Goal: Register for event/course

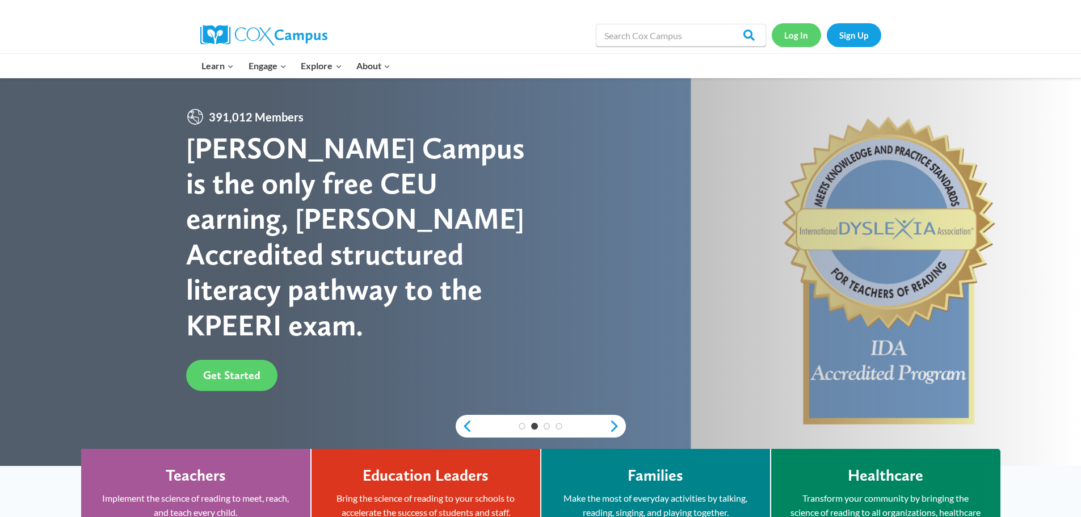
click at [785, 35] on link "Log In" at bounding box center [796, 34] width 49 height 23
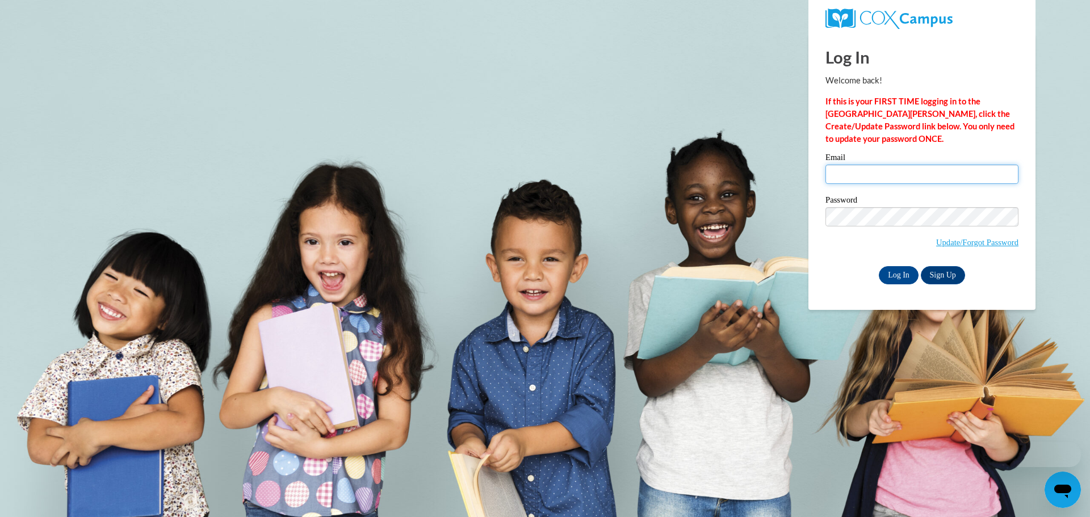
click at [910, 174] on input "Email" at bounding box center [921, 174] width 193 height 19
type input "kimberlymccoy@pierce.k12.ga.us"
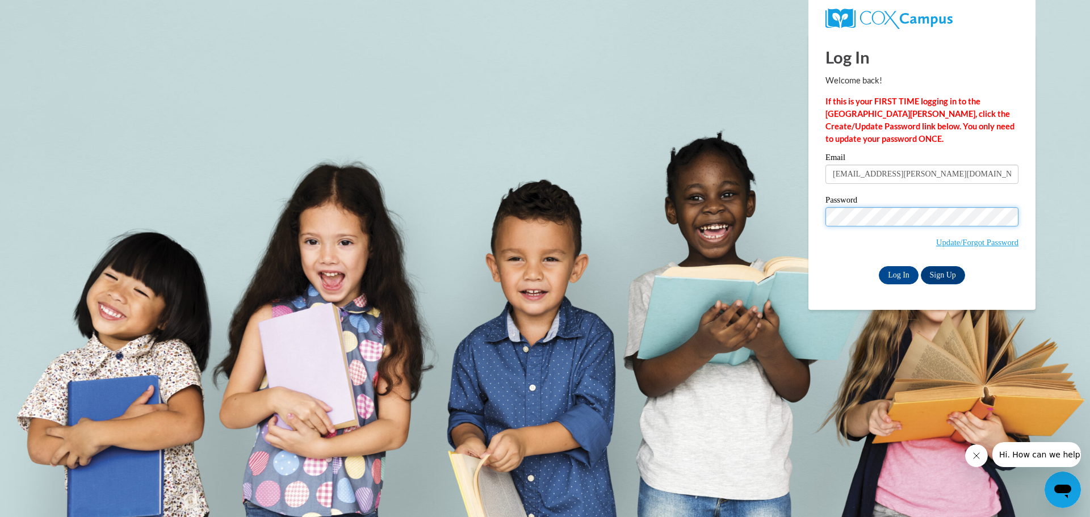
click at [879, 266] on input "Log In" at bounding box center [899, 275] width 40 height 18
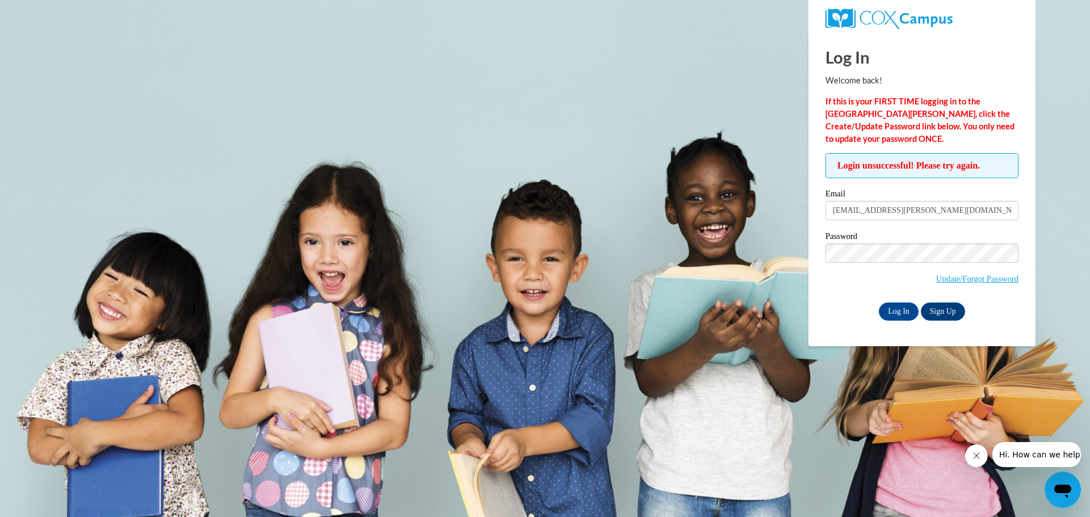
click at [859, 262] on span "Update/Forgot Password" at bounding box center [921, 267] width 193 height 47
click at [879, 303] on input "Log In" at bounding box center [899, 312] width 40 height 18
click at [975, 277] on link "Update/Forgot Password" at bounding box center [977, 278] width 82 height 9
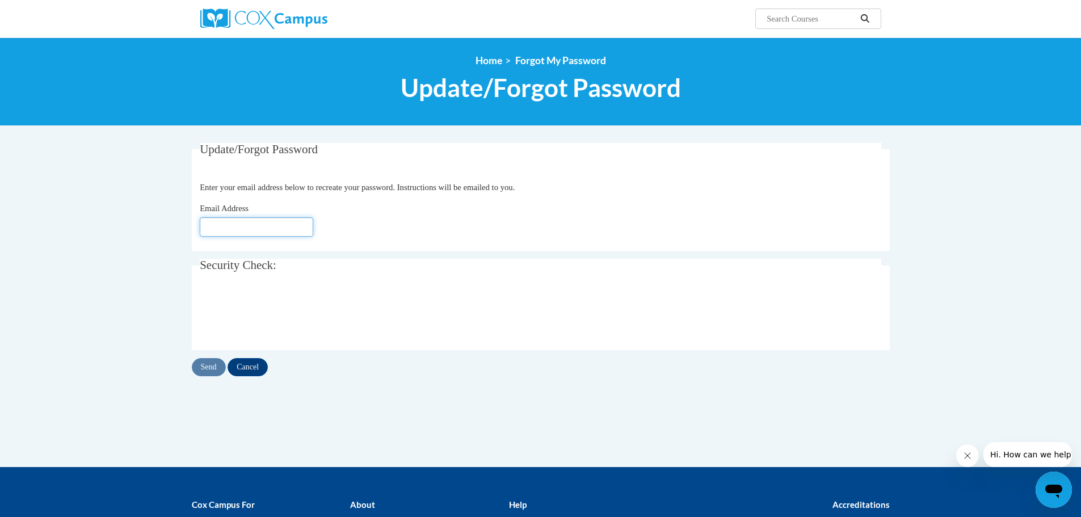
click at [279, 230] on input "Email Address" at bounding box center [257, 226] width 114 height 19
type input "[EMAIL_ADDRESS][DOMAIN_NAME]"
click at [214, 369] on input "Send" at bounding box center [209, 367] width 34 height 18
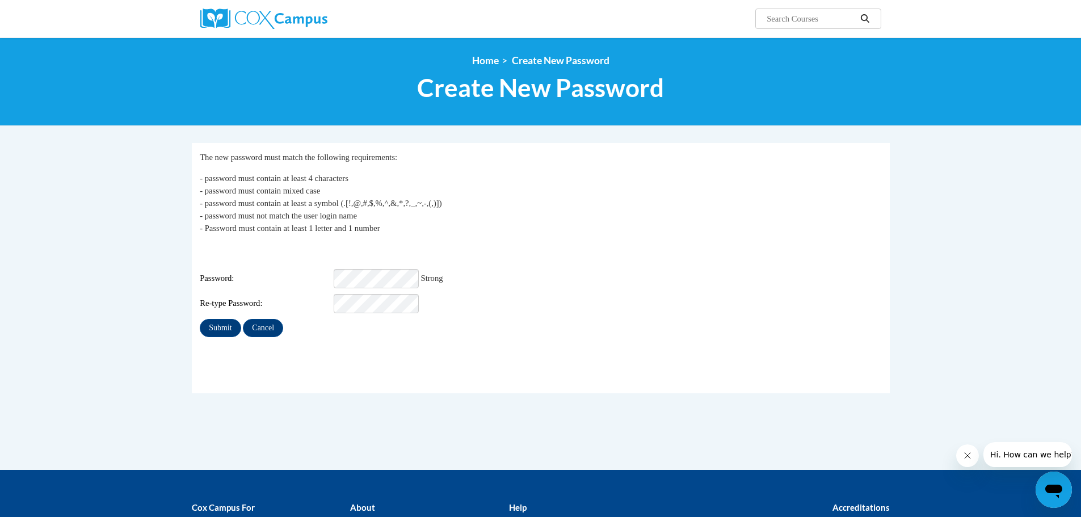
click at [532, 357] on fieldset "My Password The new password must match the following requirements: - password …" at bounding box center [541, 268] width 698 height 250
click at [213, 322] on input "Submit" at bounding box center [220, 328] width 41 height 18
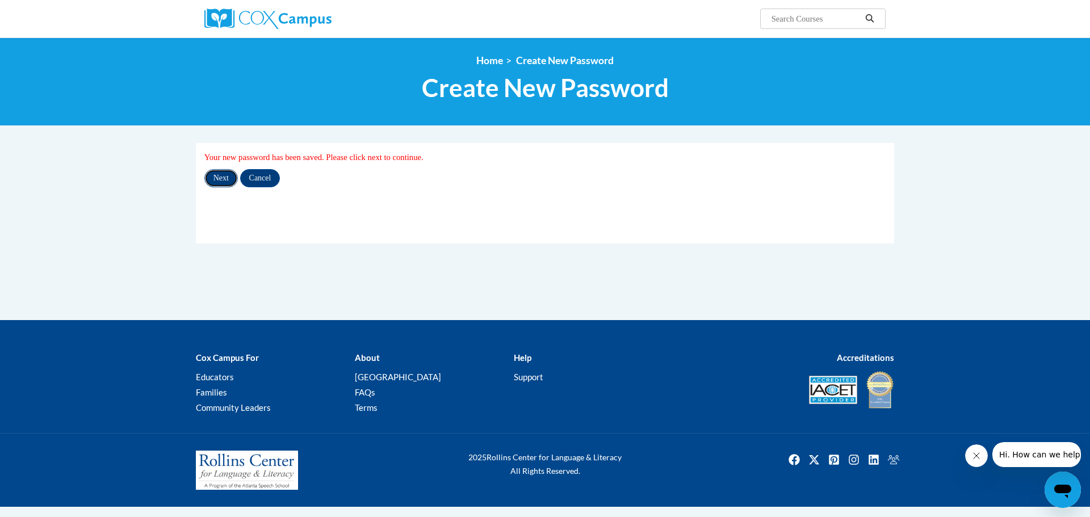
click at [222, 175] on input "Next" at bounding box center [220, 178] width 33 height 18
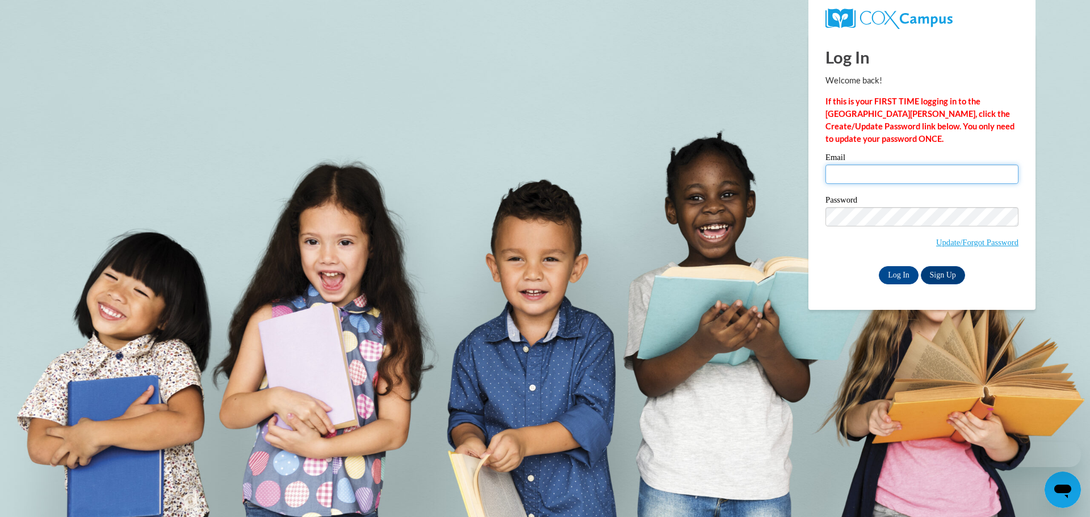
click at [839, 174] on input "Email" at bounding box center [921, 174] width 193 height 19
type input "kimberlymccoy@pierce.k12.ga.us"
click at [891, 272] on input "Log In" at bounding box center [899, 275] width 40 height 18
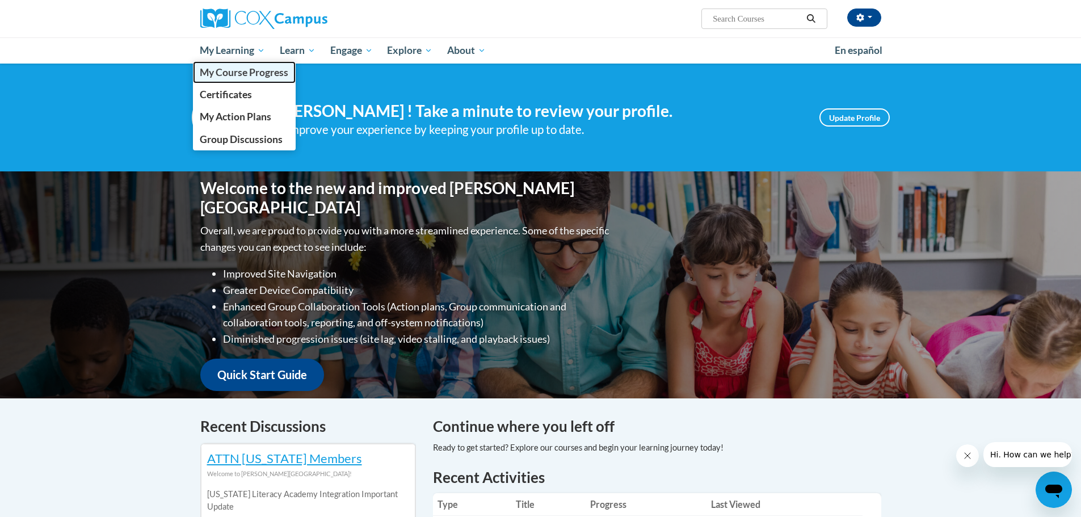
click at [237, 74] on span "My Course Progress" at bounding box center [244, 72] width 89 height 12
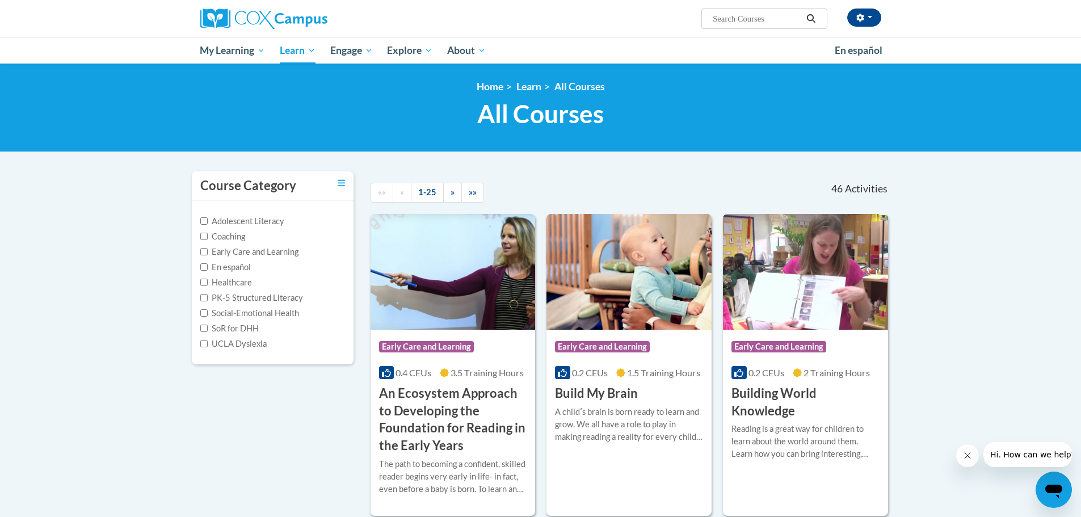
click at [734, 21] on input "Search..." at bounding box center [757, 19] width 91 height 14
type input "pediatric hearing screening"
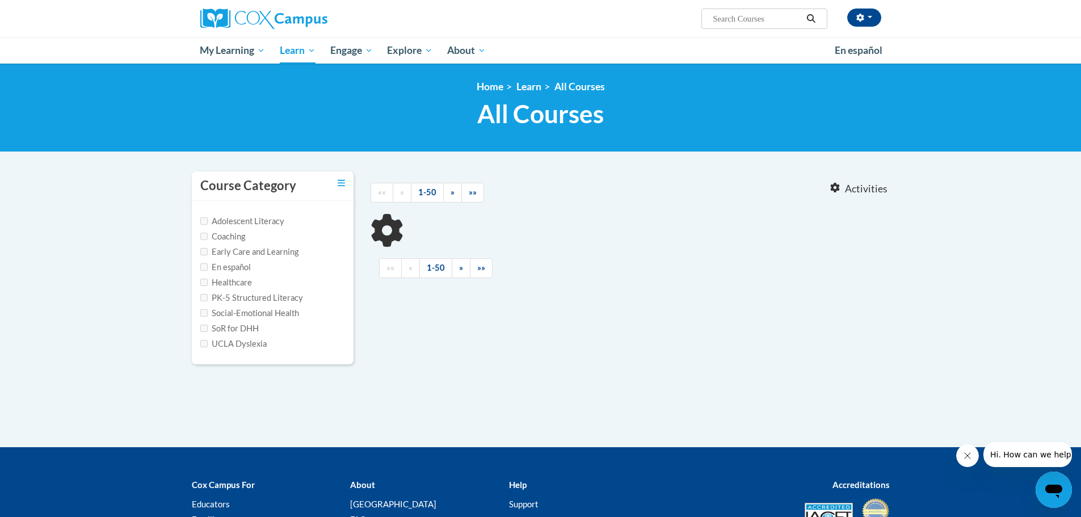
type input "pediatric hearing screening"
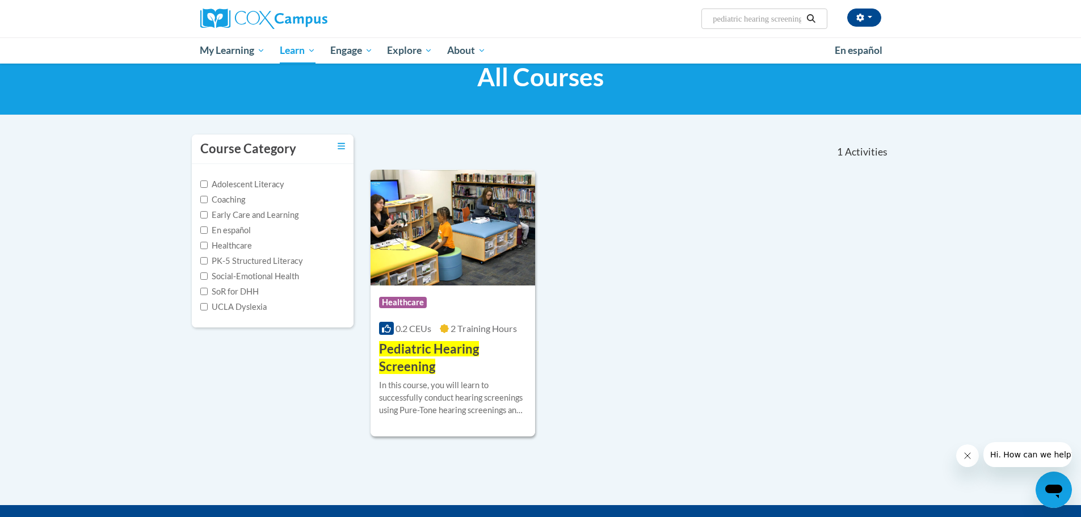
scroll to position [114, 0]
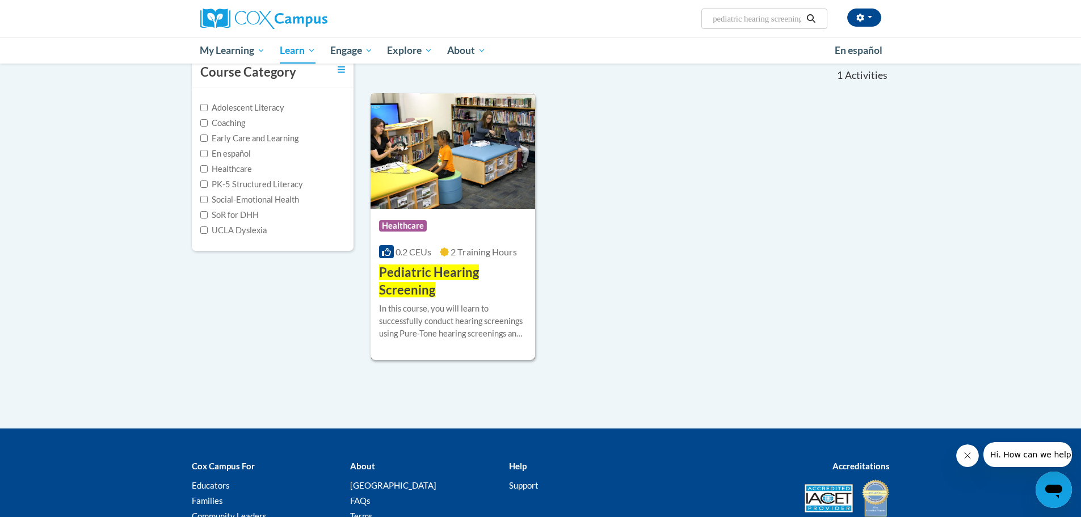
click at [392, 287] on span "Pediatric Hearing Screening" at bounding box center [429, 281] width 100 height 33
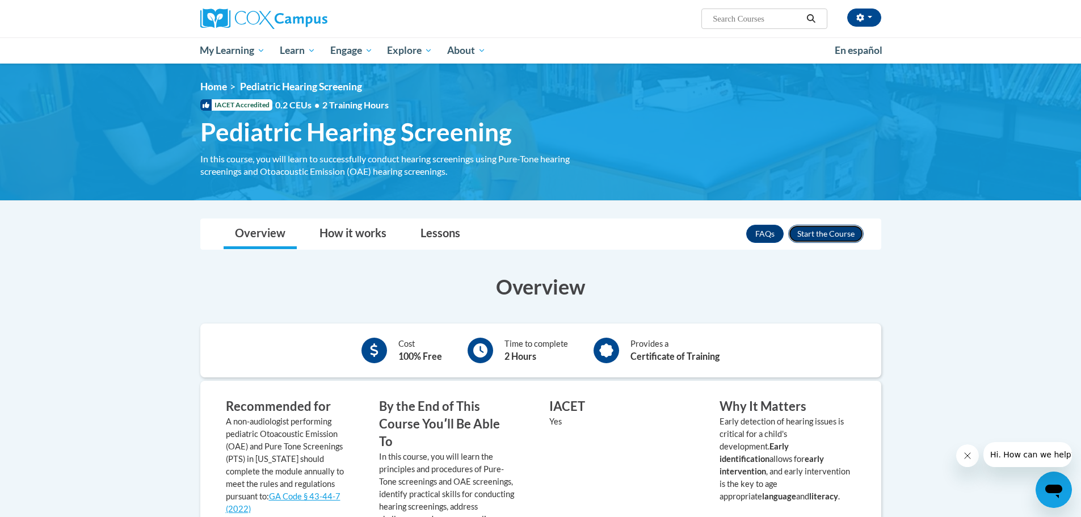
click at [819, 232] on button "Enroll" at bounding box center [825, 234] width 75 height 18
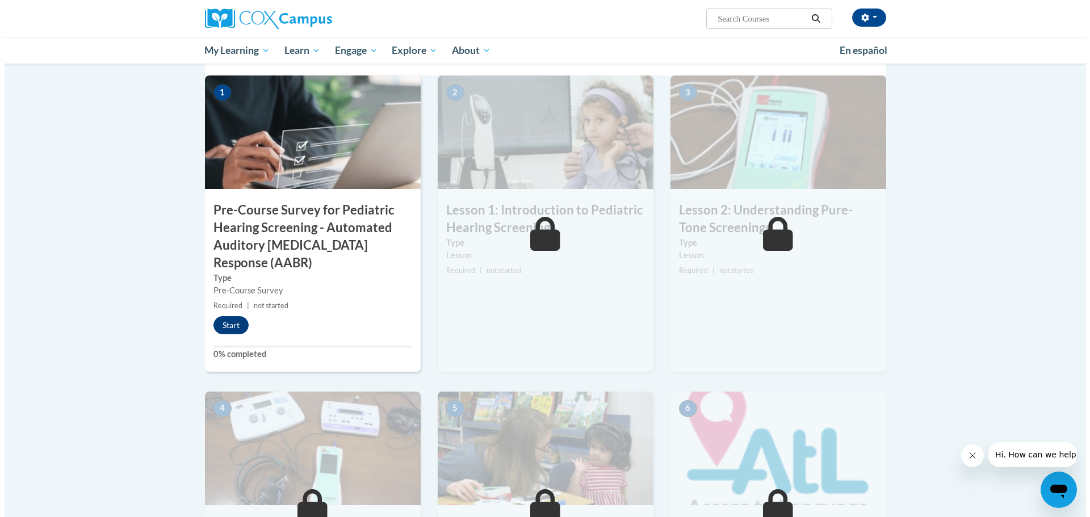
scroll to position [227, 0]
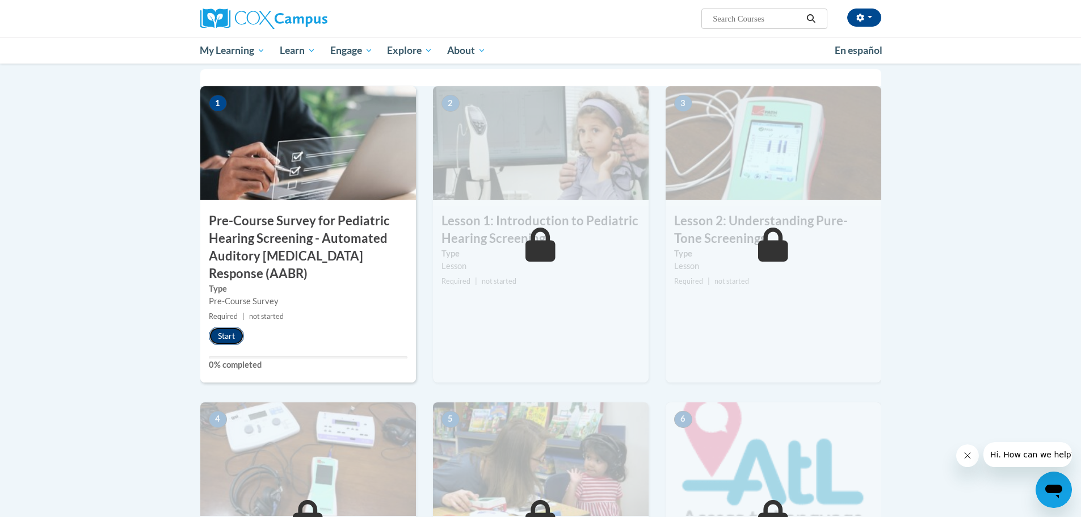
click at [212, 335] on button "Start" at bounding box center [226, 336] width 35 height 18
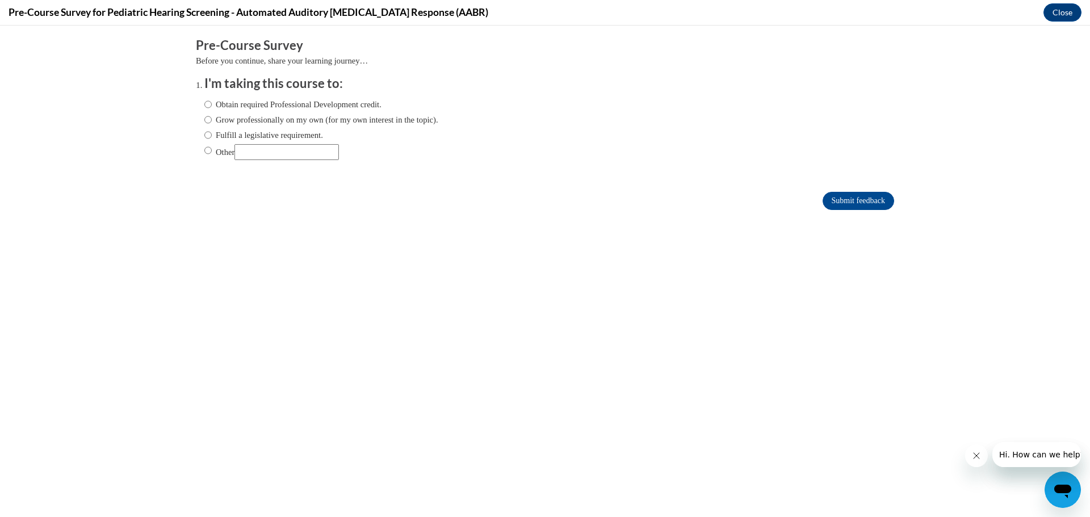
scroll to position [0, 0]
click at [204, 118] on input "Grow professionally on my own (for my own interest in the topic)." at bounding box center [207, 120] width 7 height 12
radio input "true"
click at [825, 201] on input "Submit feedback" at bounding box center [858, 201] width 72 height 18
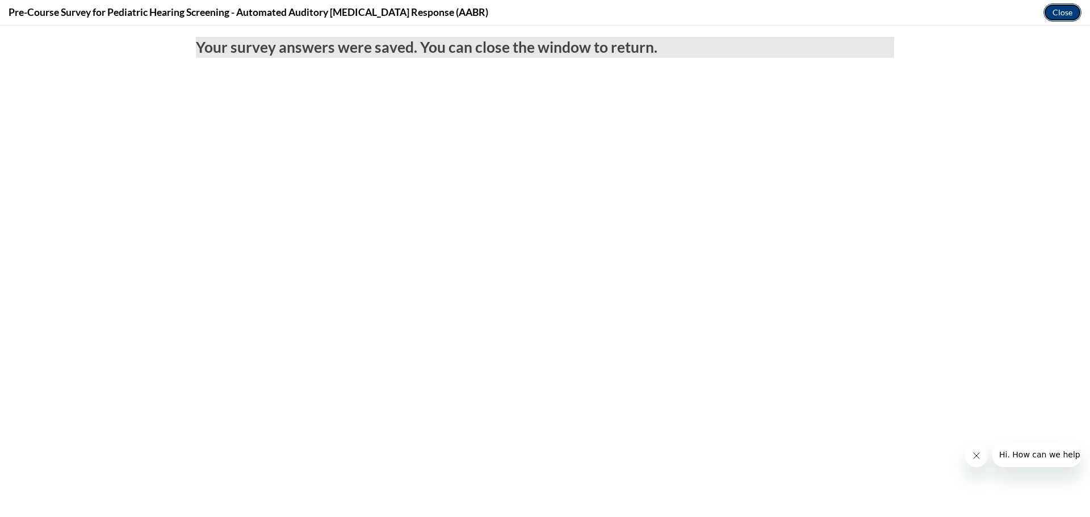
click at [1059, 16] on button "Close" at bounding box center [1062, 12] width 38 height 18
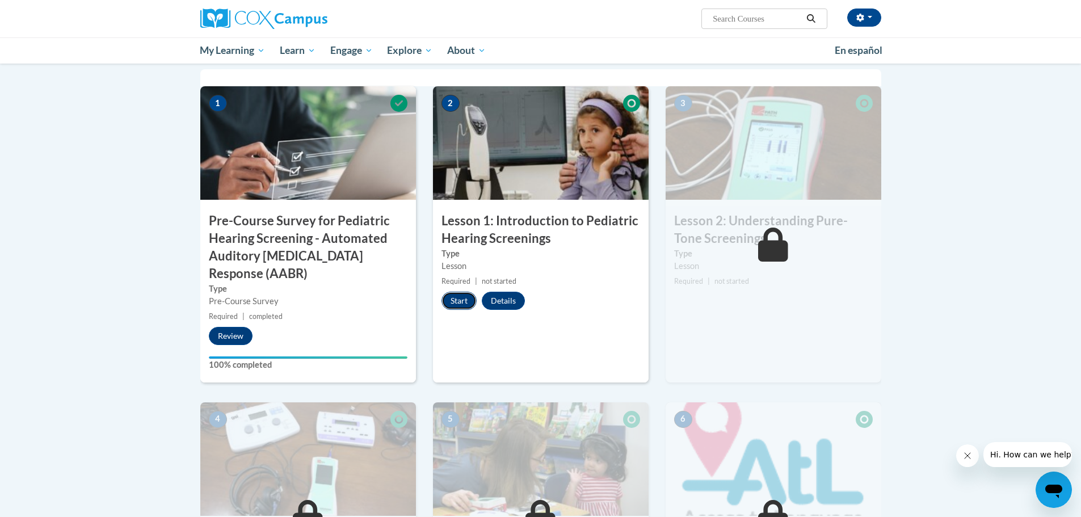
click at [457, 303] on button "Start" at bounding box center [459, 301] width 35 height 18
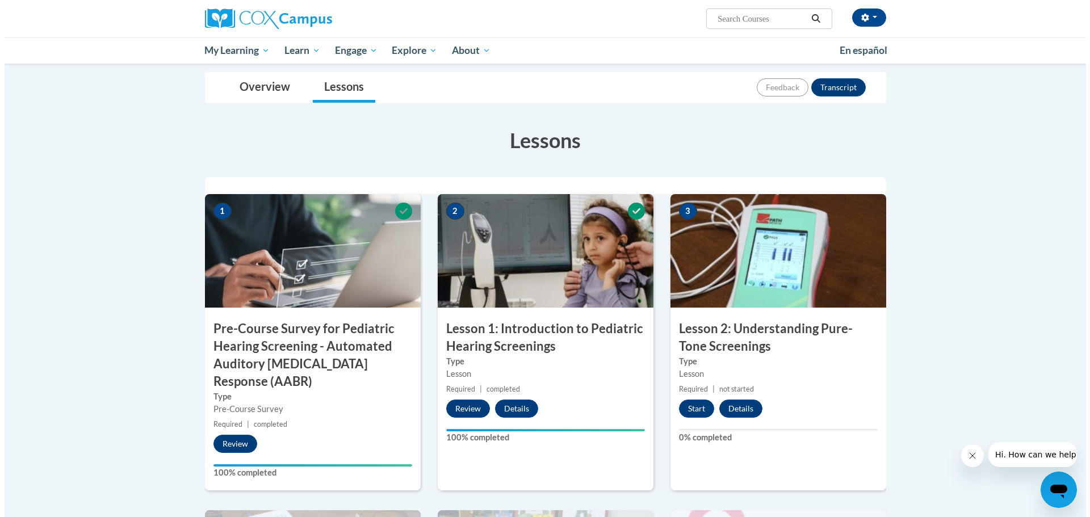
scroll to position [114, 0]
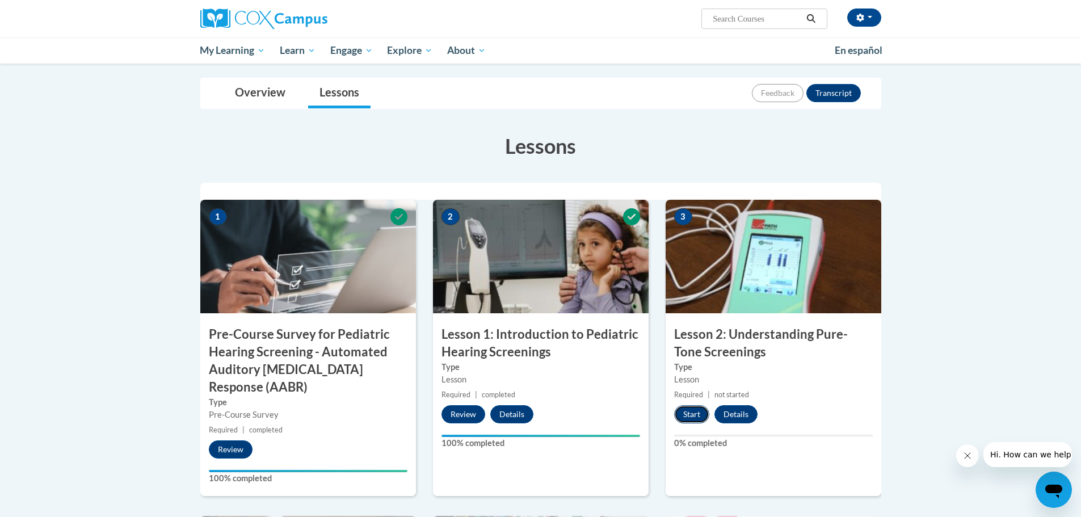
click at [693, 418] on button "Start" at bounding box center [691, 414] width 35 height 18
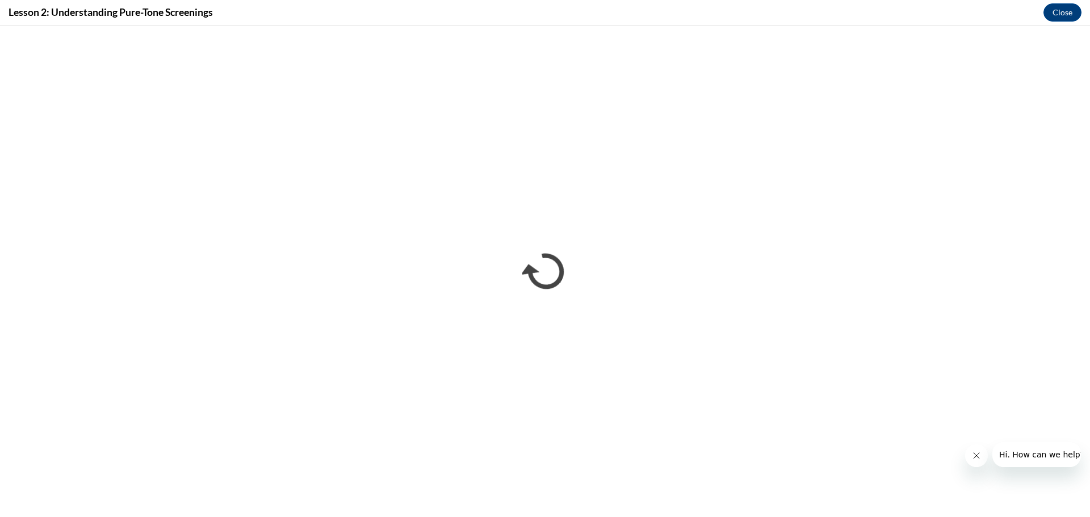
scroll to position [0, 0]
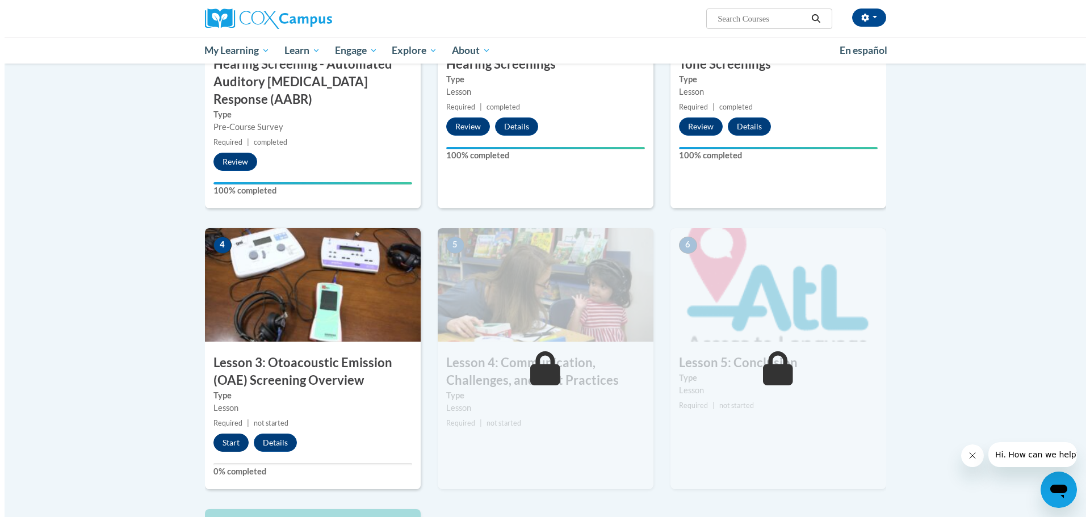
scroll to position [454, 0]
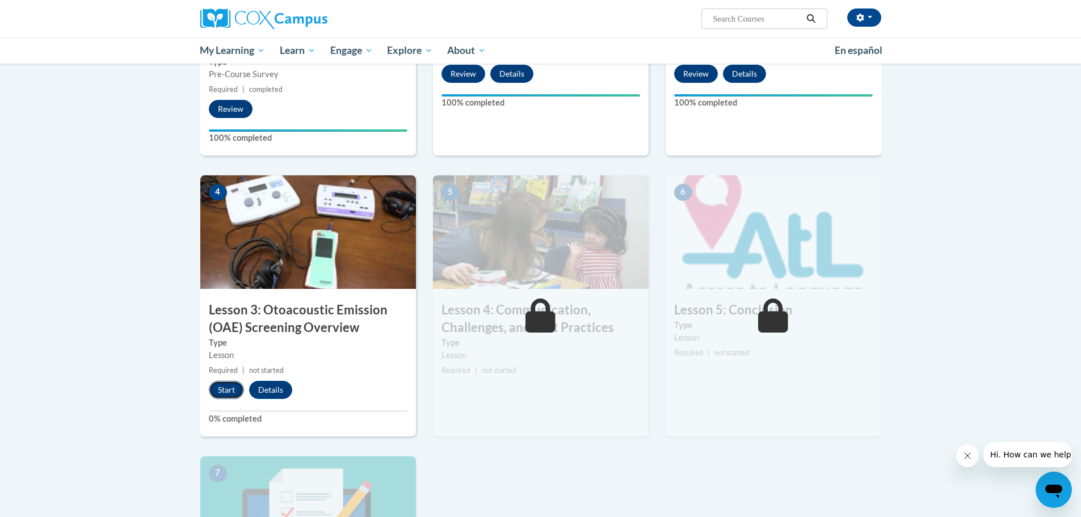
click at [227, 388] on button "Start" at bounding box center [226, 390] width 35 height 18
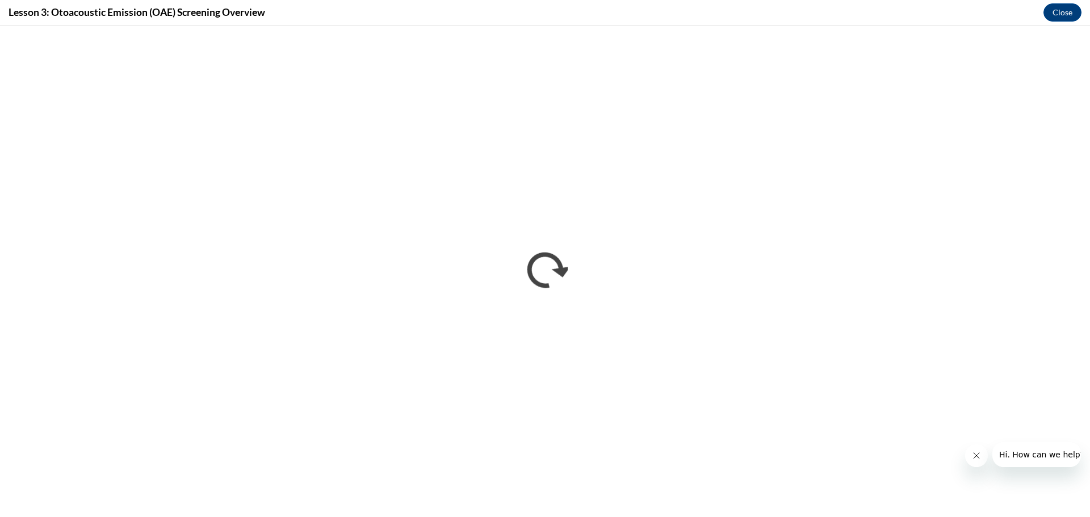
scroll to position [0, 0]
